Goal: Contribute content: Contribute content

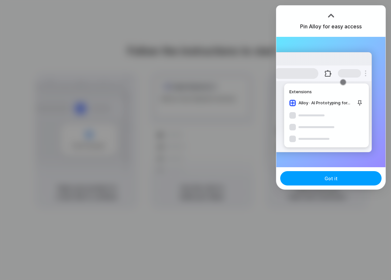
click at [329, 174] on button "Got it" at bounding box center [330, 178] width 101 height 14
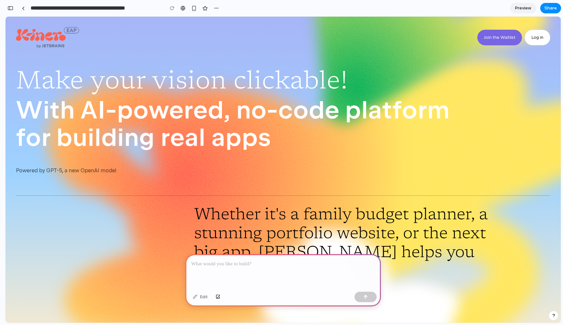
click at [274, 268] on div at bounding box center [283, 271] width 196 height 35
click at [218, 261] on p "**********" at bounding box center [283, 264] width 184 height 8
click at [260, 260] on p "**********" at bounding box center [283, 264] width 184 height 8
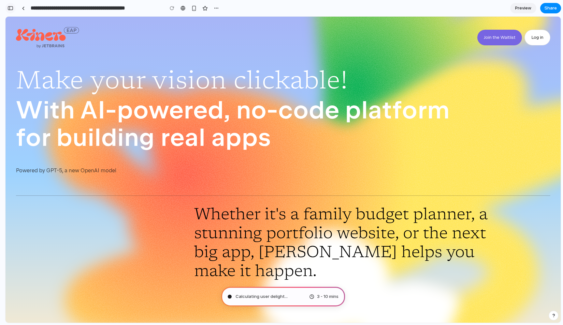
click at [8, 7] on div "button" at bounding box center [10, 8] width 6 height 5
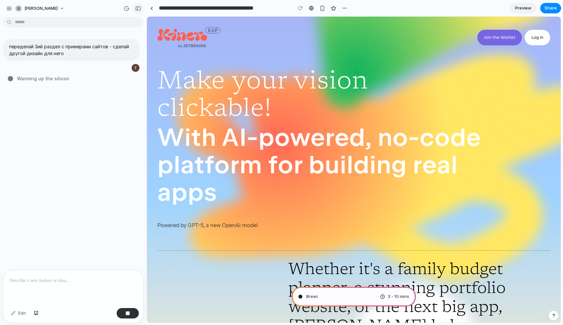
click at [136, 8] on div "button" at bounding box center [138, 8] width 6 height 5
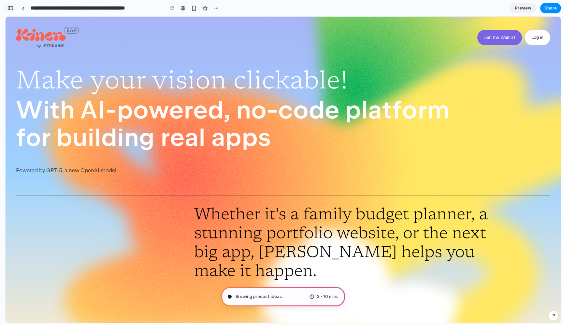
click at [13, 11] on button "button" at bounding box center [10, 8] width 10 height 10
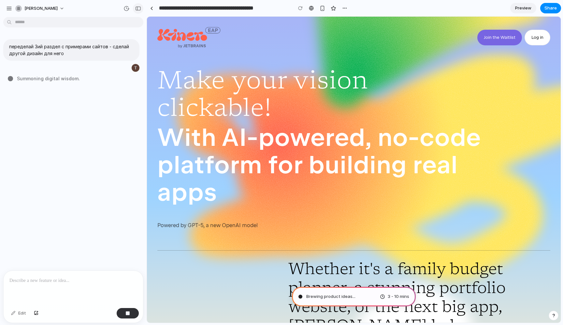
click at [139, 10] on div "button" at bounding box center [138, 8] width 6 height 5
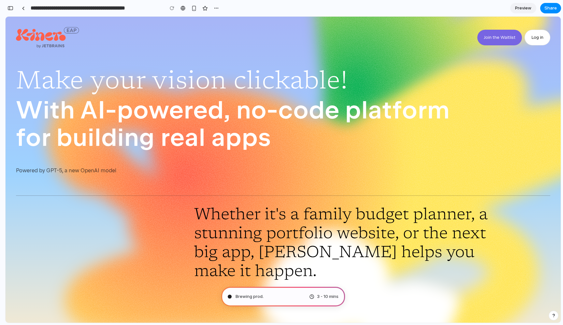
type input "**********"
click at [24, 9] on div at bounding box center [23, 9] width 3 height 4
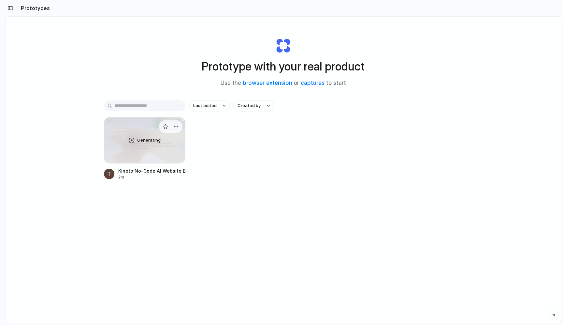
click at [111, 131] on div "Generating" at bounding box center [144, 140] width 81 height 46
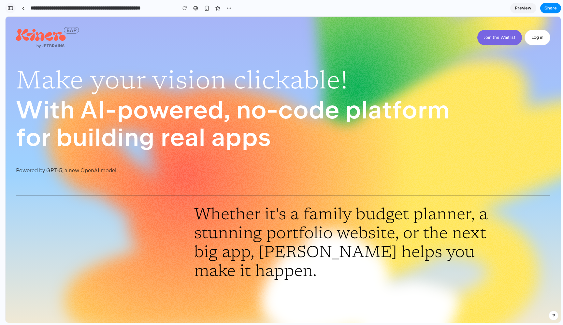
click at [10, 6] on div "button" at bounding box center [10, 8] width 6 height 5
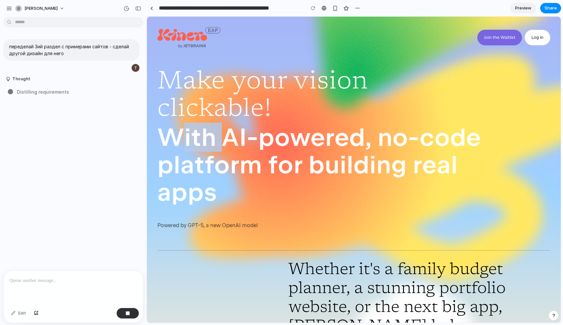
drag, startPoint x: 182, startPoint y: 127, endPoint x: 227, endPoint y: 137, distance: 45.6
click at [227, 137] on p "With AI-powered, no-code platform for building real apps" at bounding box center [321, 165] width 328 height 82
click at [226, 137] on p "With AI-powered, no-code platform for building real apps" at bounding box center [321, 165] width 328 height 82
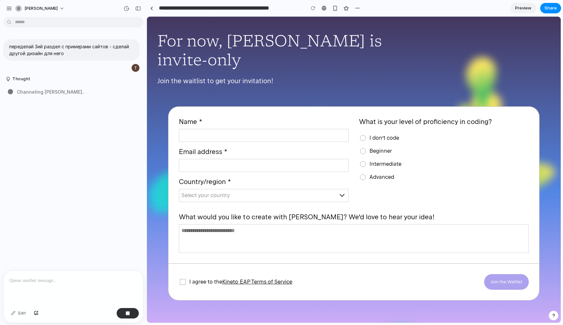
scroll to position [2544, 0]
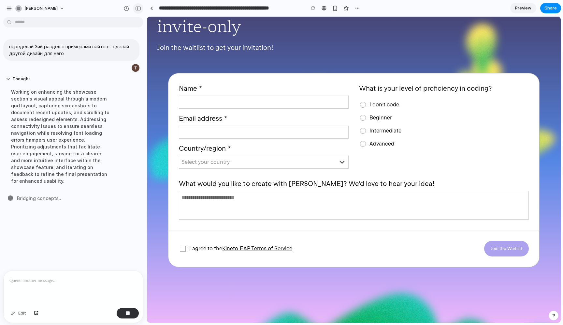
click at [136, 9] on div "button" at bounding box center [138, 8] width 6 height 5
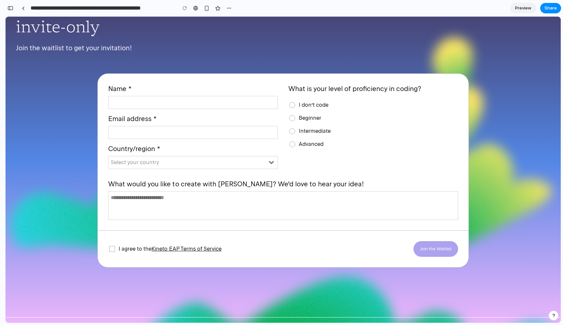
click at [6, 9] on div at bounding box center [3, 162] width 6 height 325
click at [13, 7] on div "button" at bounding box center [10, 8] width 6 height 5
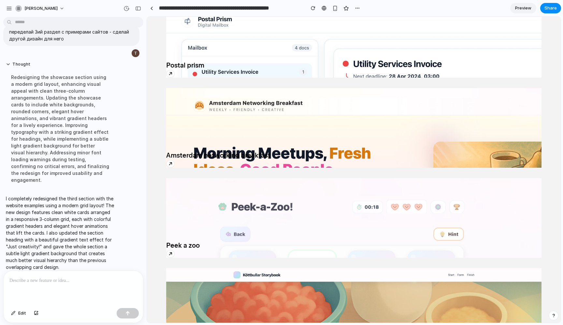
scroll to position [761, 0]
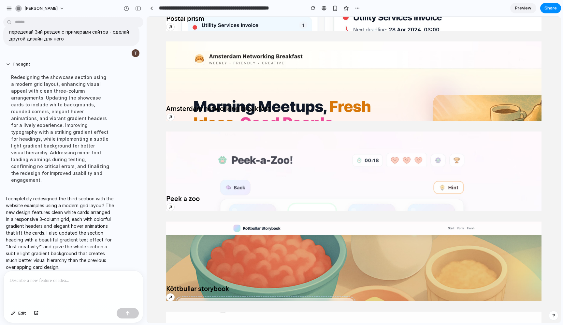
click at [229, 186] on img at bounding box center [353, 286] width 375 height 311
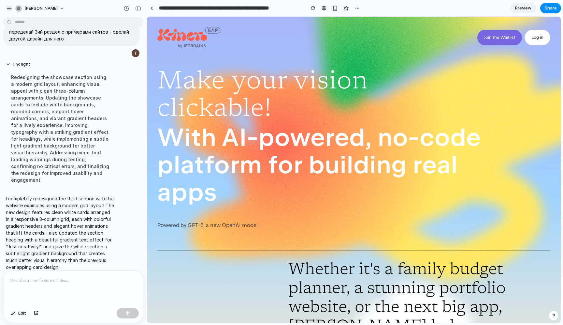
scroll to position [0, 0]
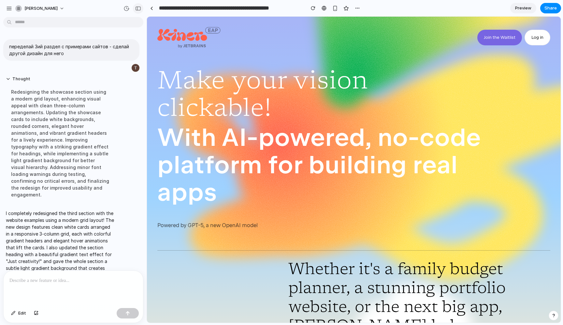
click at [139, 12] on button "button" at bounding box center [138, 8] width 10 height 10
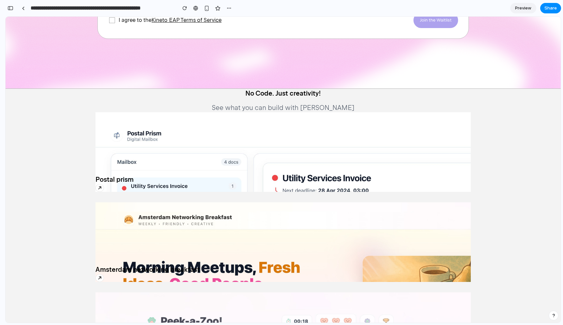
scroll to position [555, 0]
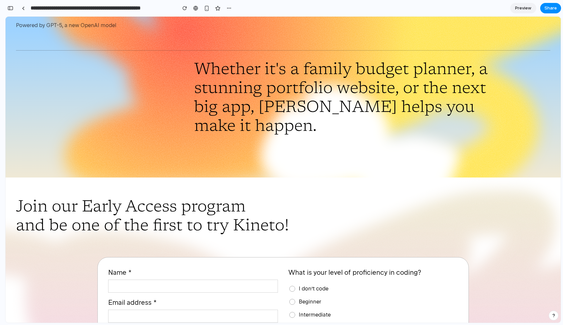
scroll to position [57, 0]
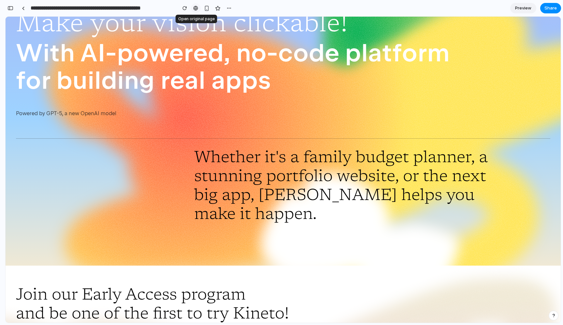
click at [196, 11] on link at bounding box center [196, 8] width 10 height 10
click at [391, 9] on span "Share" at bounding box center [551, 8] width 12 height 7
click at [351, 38] on div "Share ' Kineto No-Code AI Website Builder - Redesigned Section 3 ' [PERSON_NAME…" at bounding box center [281, 162] width 563 height 325
click at [227, 8] on div "button" at bounding box center [229, 8] width 5 height 5
click at [242, 7] on div "Duplicate Delete" at bounding box center [281, 162] width 563 height 325
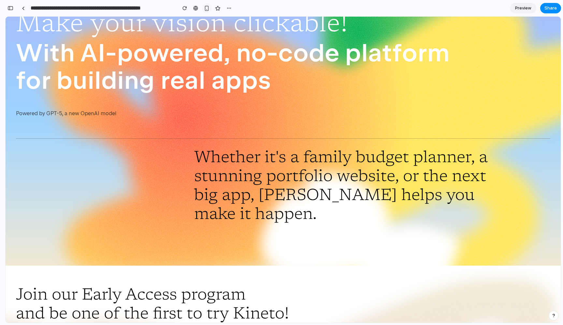
click at [209, 8] on button "button" at bounding box center [207, 8] width 10 height 10
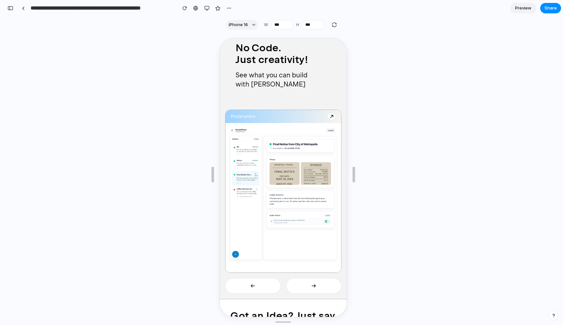
scroll to position [554, 0]
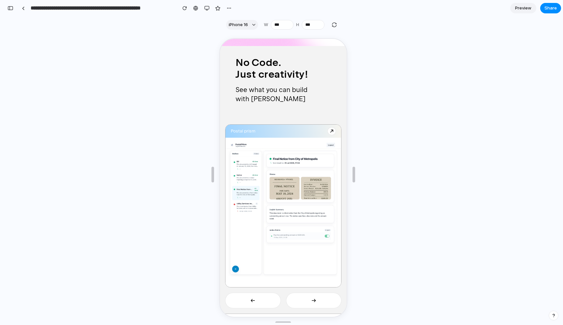
click at [304, 280] on button "_button" at bounding box center [313, 300] width 56 height 16
click at [306, 280] on button "_button" at bounding box center [313, 300] width 56 height 16
click at [263, 280] on button "button" at bounding box center [252, 300] width 56 height 16
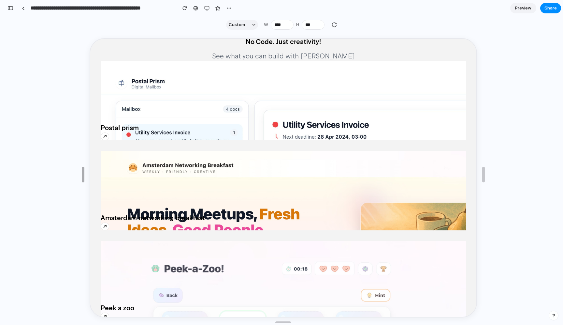
type input "****"
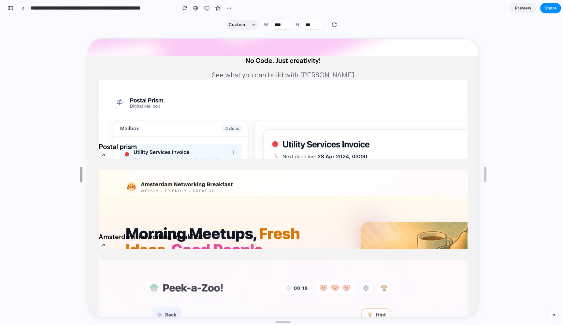
drag, startPoint x: 212, startPoint y: 179, endPoint x: 62, endPoint y: 131, distance: 156.7
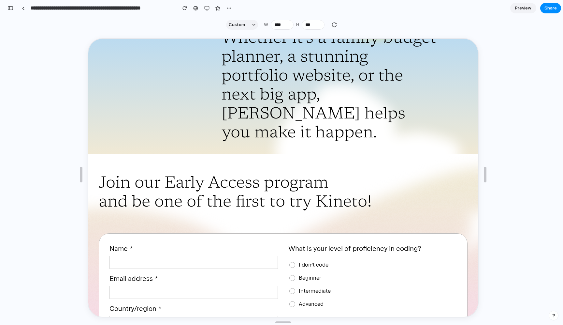
scroll to position [239, 0]
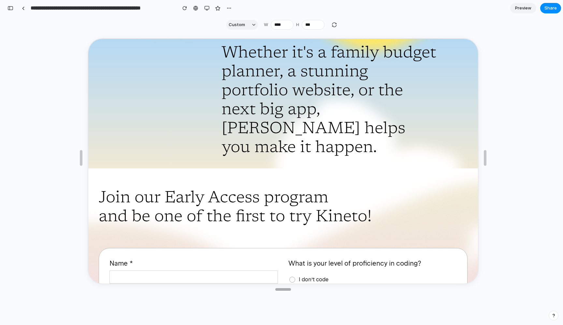
type input "***"
drag, startPoint x: 291, startPoint y: 317, endPoint x: 310, endPoint y: 284, distance: 38.4
click at [391, 192] on div at bounding box center [283, 177] width 555 height 289
click at [391, 7] on span "Preview" at bounding box center [523, 8] width 16 height 7
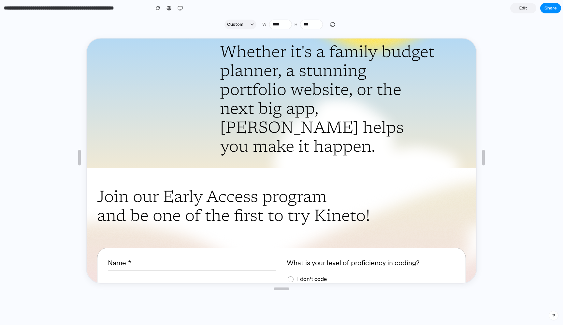
click at [391, 10] on span "Edit" at bounding box center [524, 8] width 8 height 7
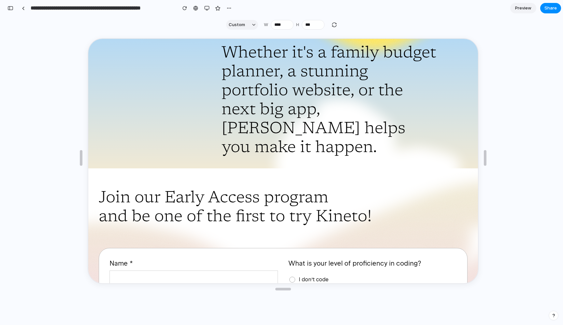
scroll to position [32, 0]
